Goal: Download file/media

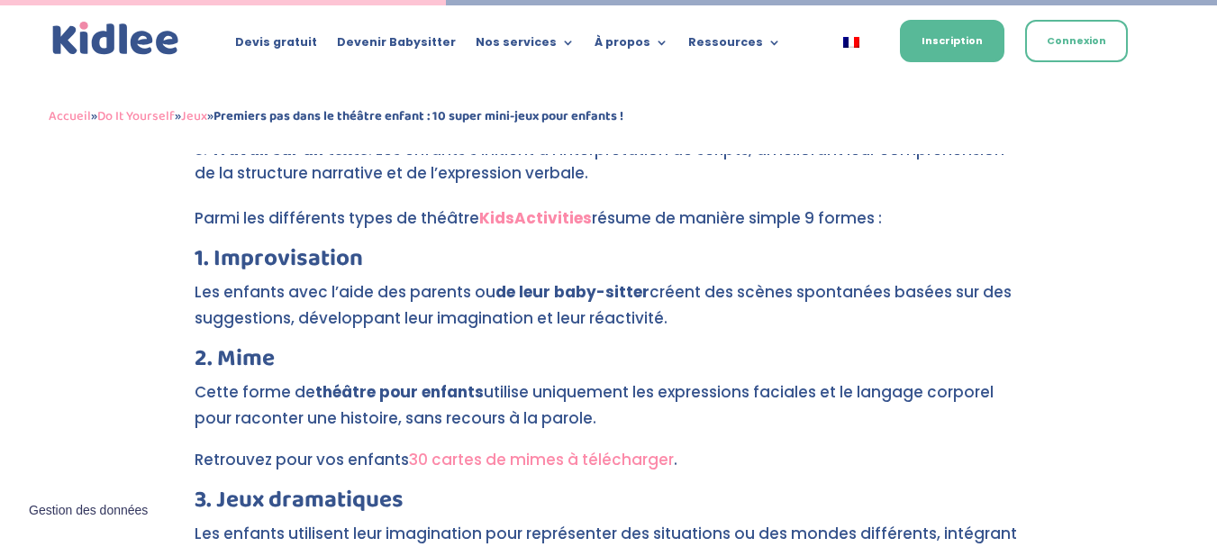
click at [566, 449] on link "30 cartes de mimes à télécharger" at bounding box center [541, 460] width 265 height 22
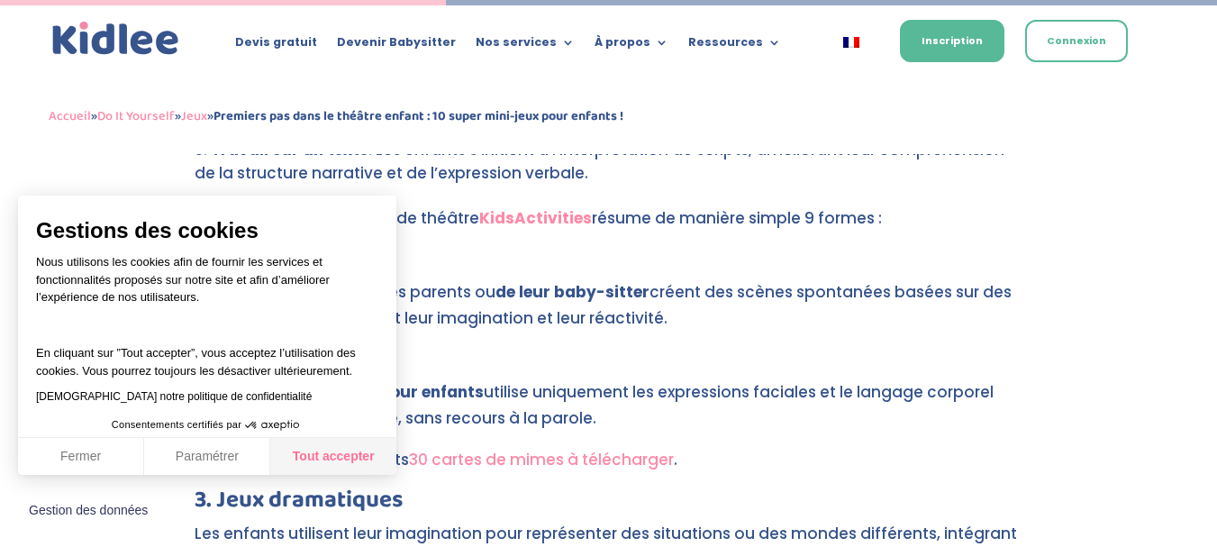
click at [326, 450] on button "Tout accepter" at bounding box center [333, 457] width 126 height 38
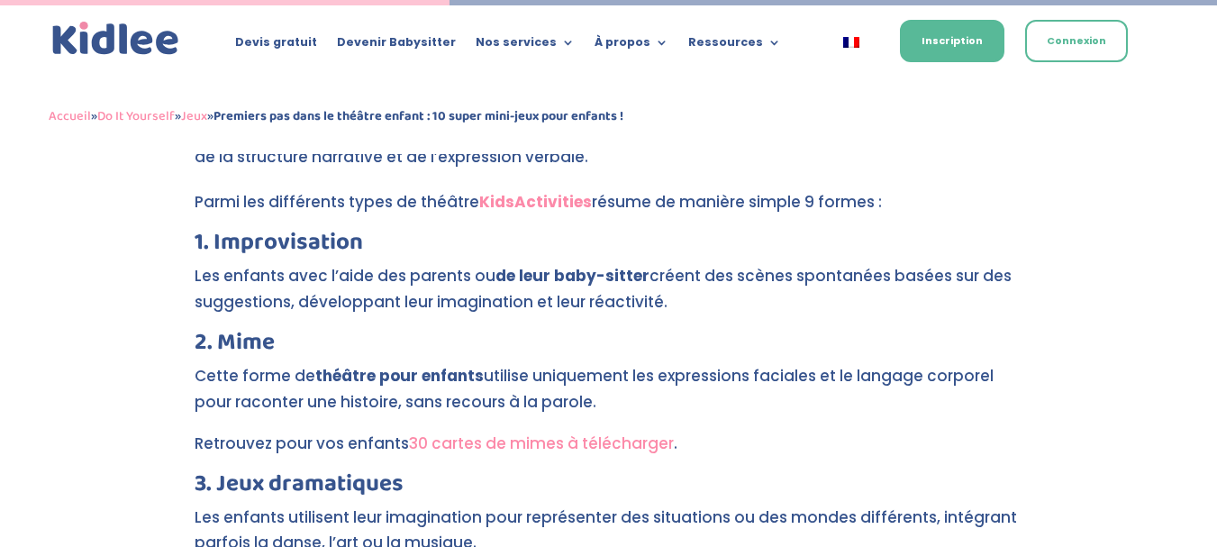
click at [532, 432] on link "30 cartes de mimes à télécharger" at bounding box center [541, 443] width 265 height 22
